Goal: Check status: Check status

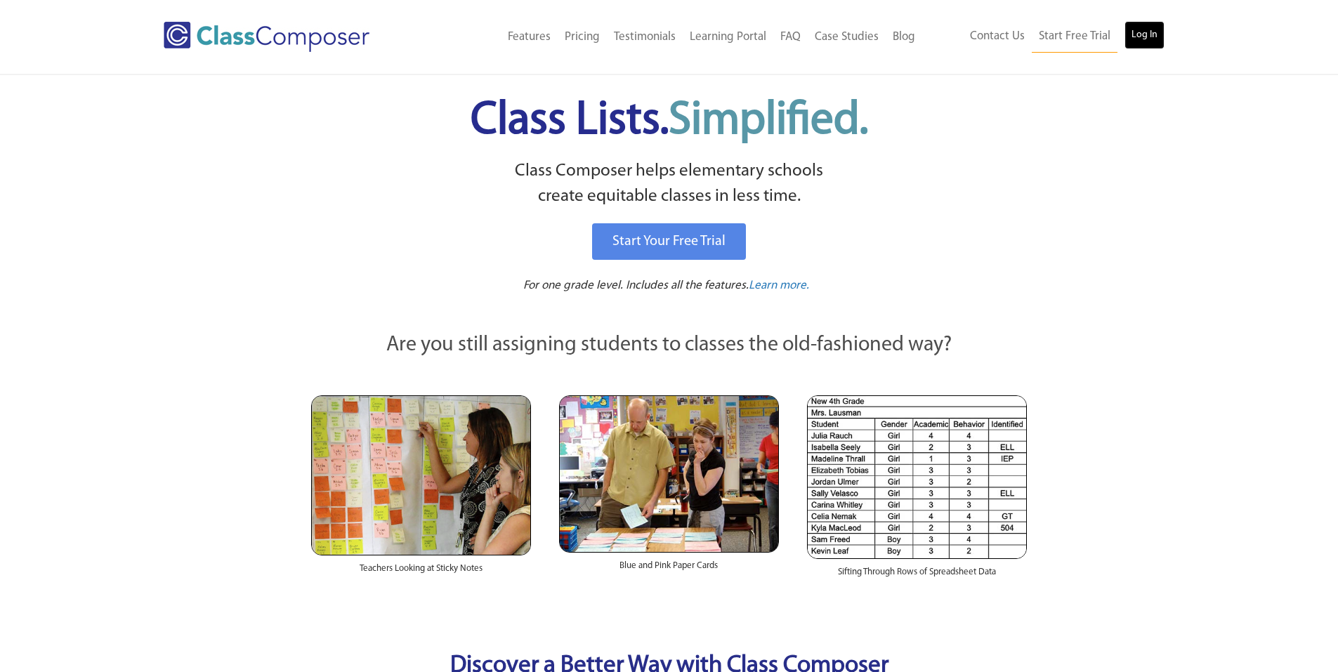
click at [1149, 47] on link "Log In" at bounding box center [1144, 35] width 40 height 28
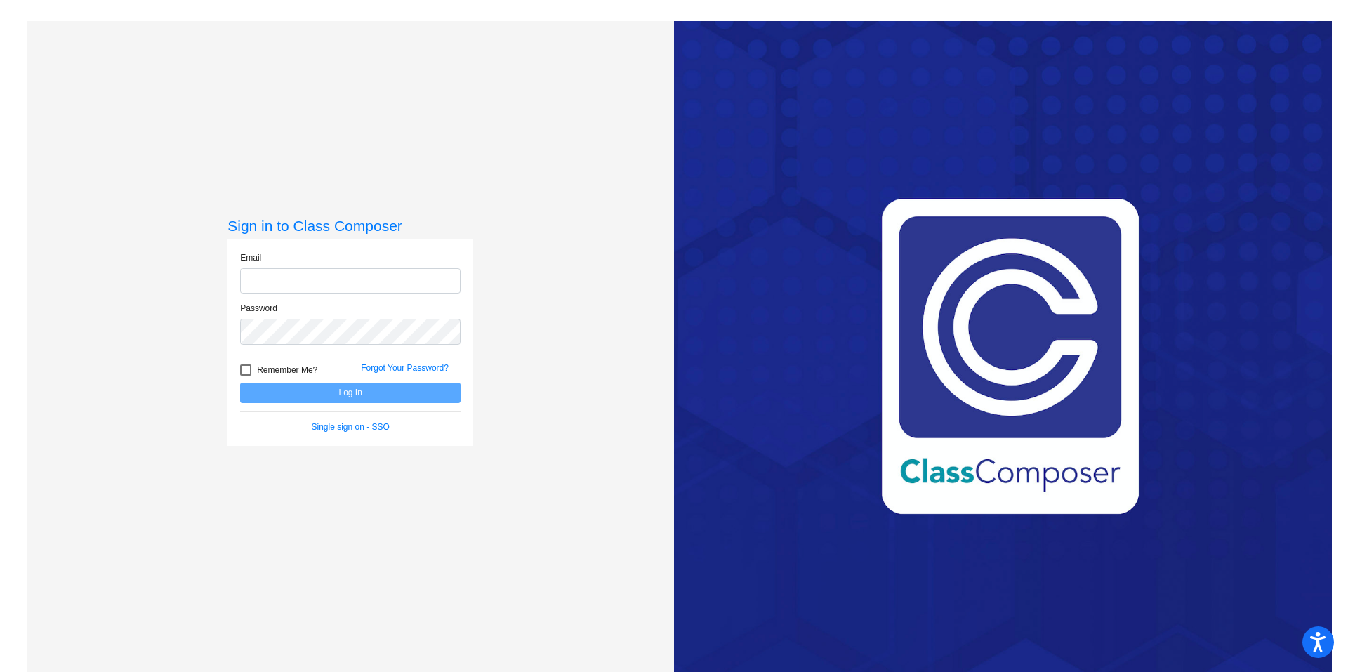
type input "emily_bruland@lkstevens.wednet.edu"
click at [394, 402] on button "Log In" at bounding box center [350, 393] width 220 height 20
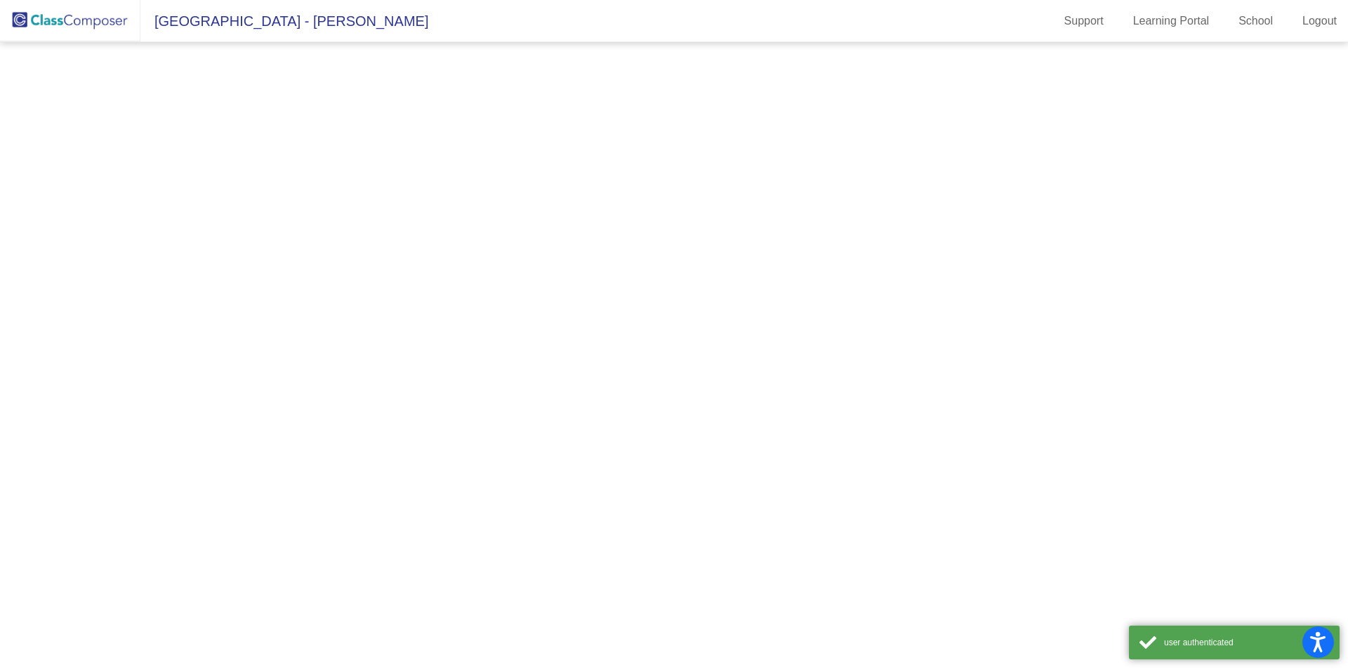
click at [394, 397] on mat-sidenav-content at bounding box center [674, 357] width 1348 height 630
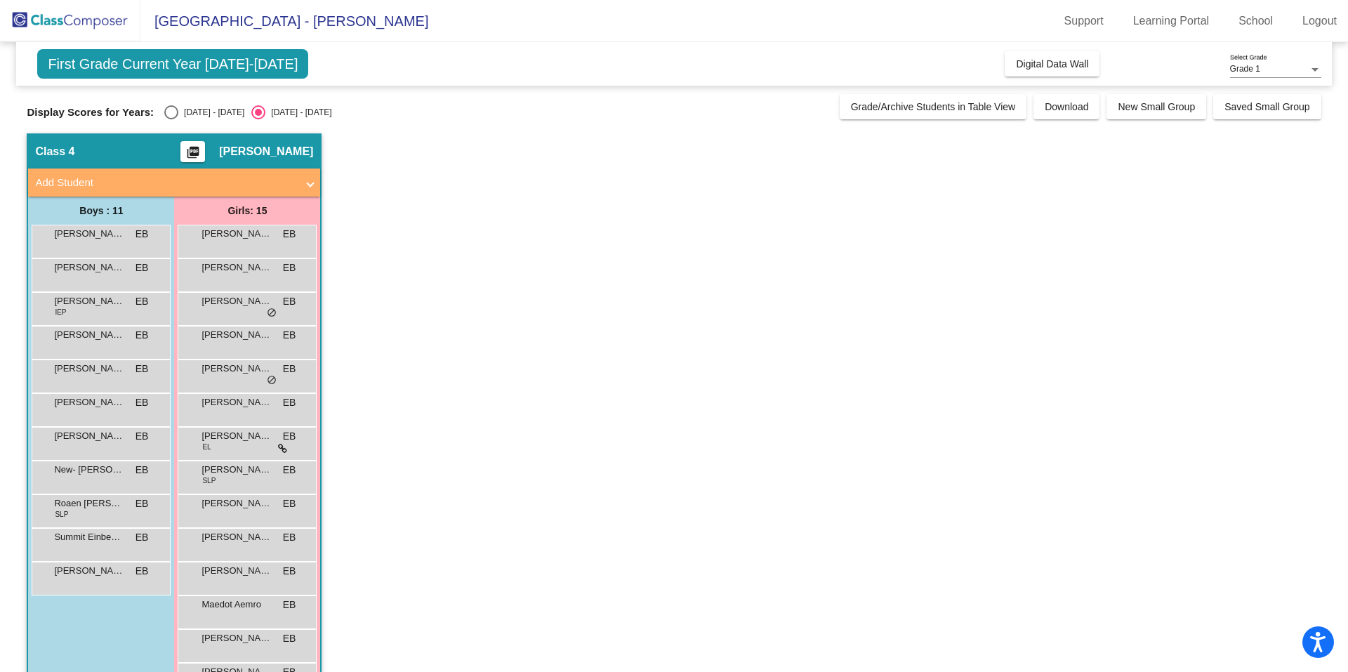
click at [180, 104] on div "Display Scores for Years: 2024 - 2025 2025 - 2026 Grade/Archive Students in Tab…" at bounding box center [674, 106] width 1294 height 25
click at [183, 119] on div "2024 - 2025" at bounding box center [211, 112] width 66 height 13
click at [171, 119] on input "2024 - 2025" at bounding box center [171, 119] width 1 height 1
radio input "true"
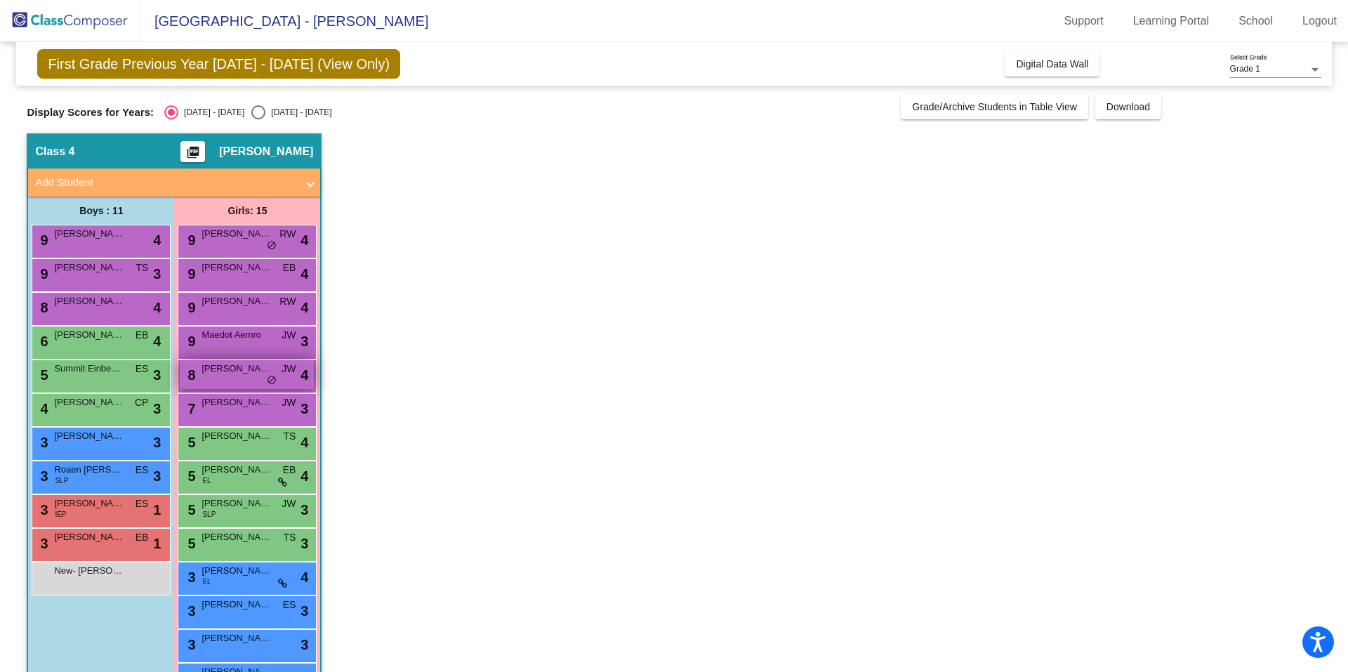
click at [271, 381] on span "do_not_disturb_alt" at bounding box center [272, 380] width 10 height 11
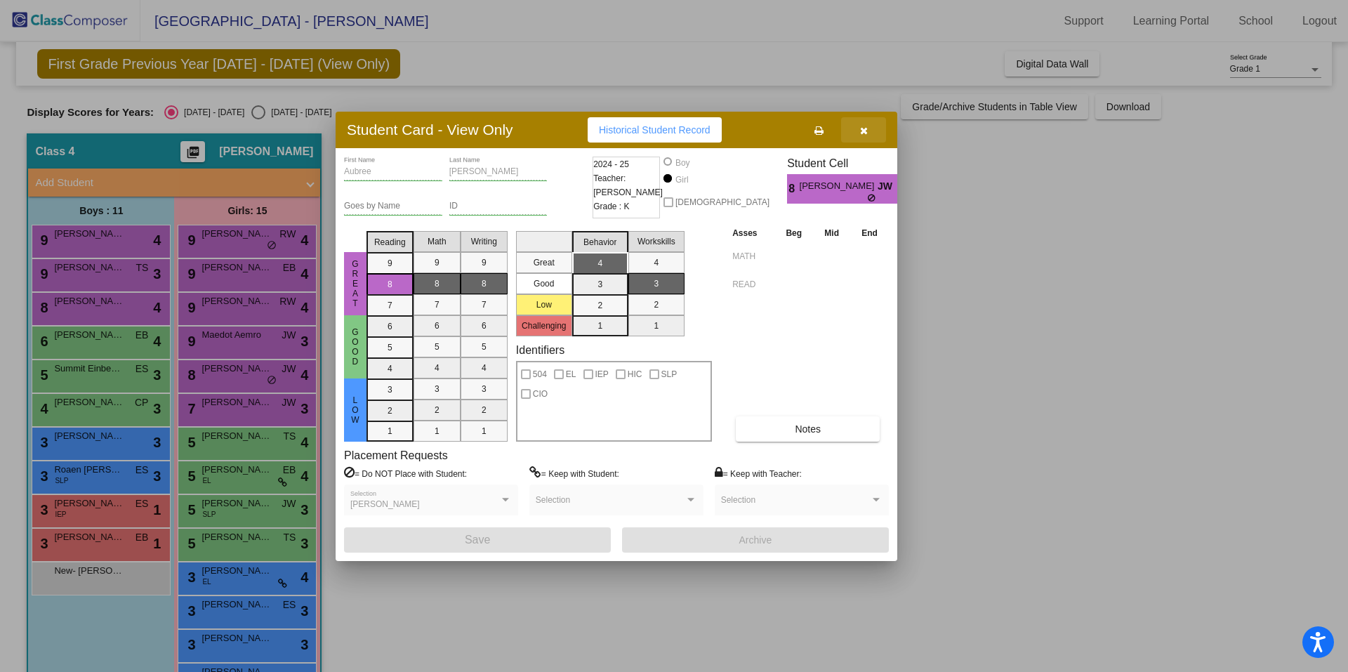
click at [872, 125] on button "button" at bounding box center [863, 129] width 45 height 25
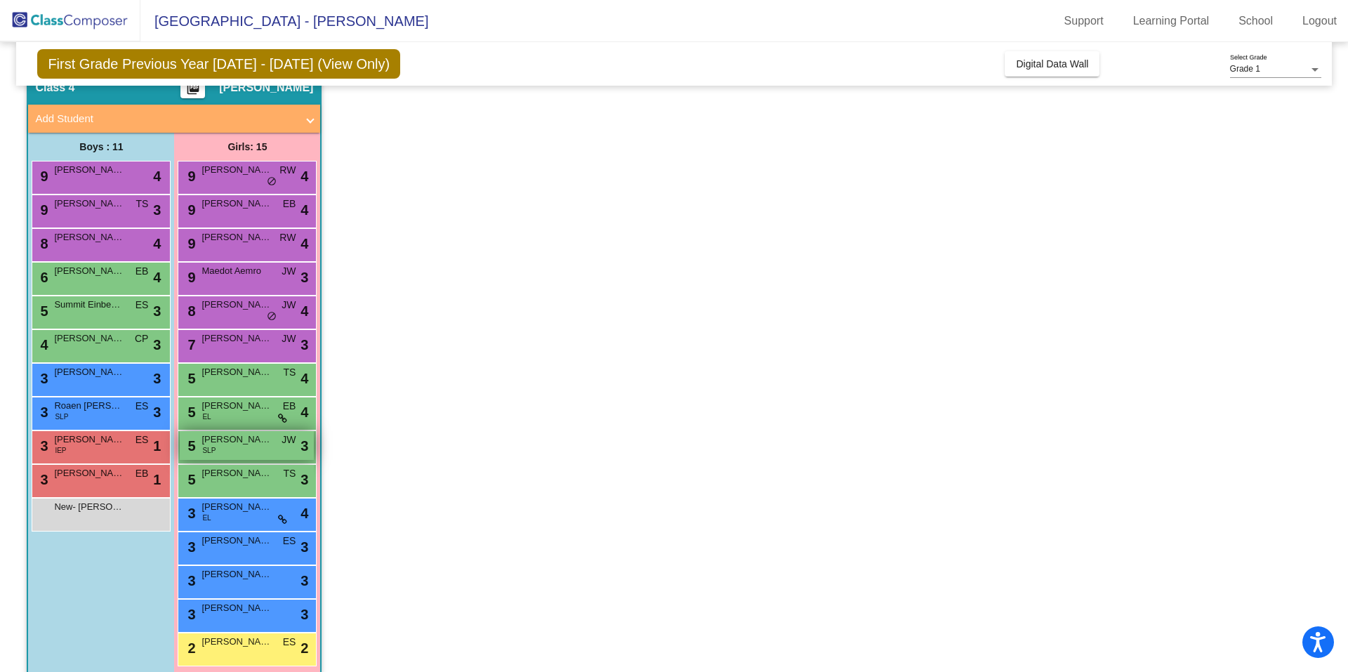
scroll to position [81, 0]
